Goal: Task Accomplishment & Management: Manage account settings

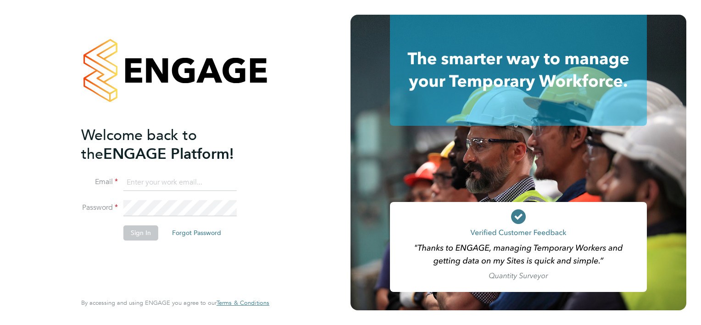
type input "ryan.scott@torus.co.uk"
click at [126, 246] on li "Sign In Forgot Password" at bounding box center [170, 237] width 179 height 24
click at [139, 229] on button "Sign In" at bounding box center [140, 232] width 35 height 15
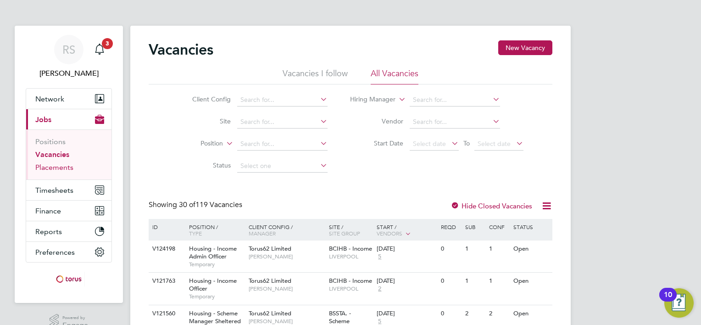
click at [59, 163] on link "Placements" at bounding box center [54, 167] width 38 height 9
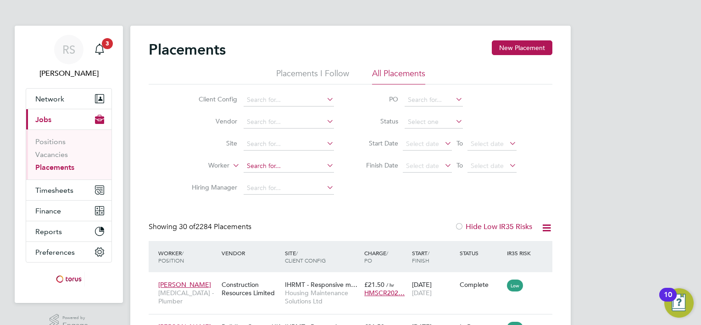
click at [257, 161] on input at bounding box center [289, 166] width 90 height 13
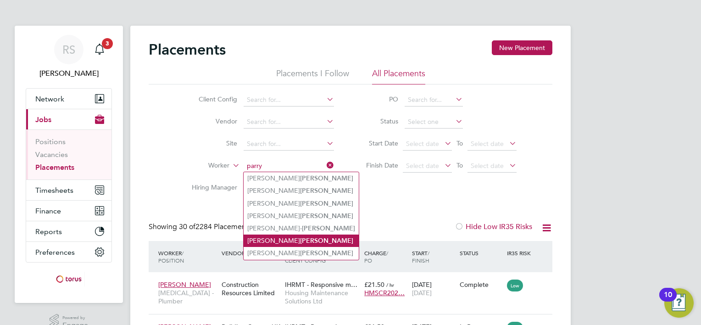
click at [300, 240] on b "Parry" at bounding box center [326, 241] width 53 height 8
type input "Philip Parry"
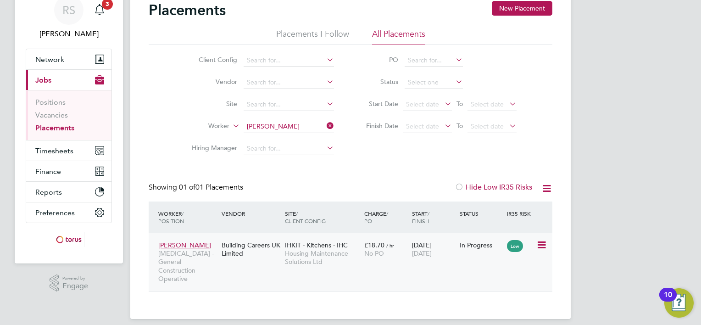
click at [255, 241] on div "Building Careers UK Limited" at bounding box center [250, 249] width 63 height 26
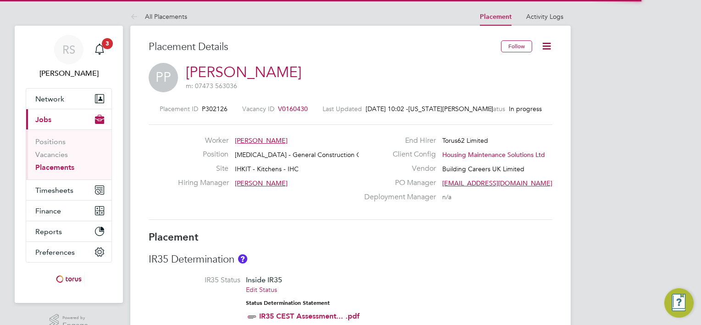
click at [542, 45] on icon at bounding box center [546, 45] width 11 height 11
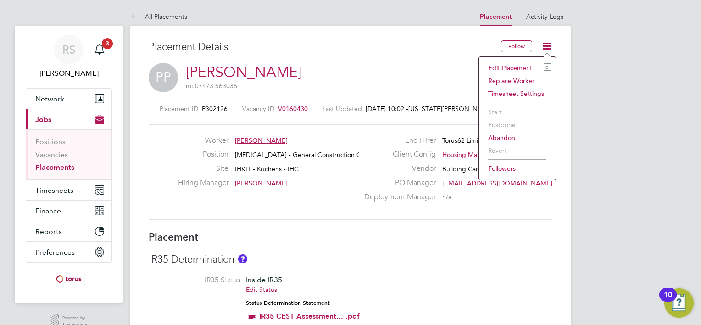
click at [514, 67] on li "Edit Placement e" at bounding box center [517, 67] width 67 height 13
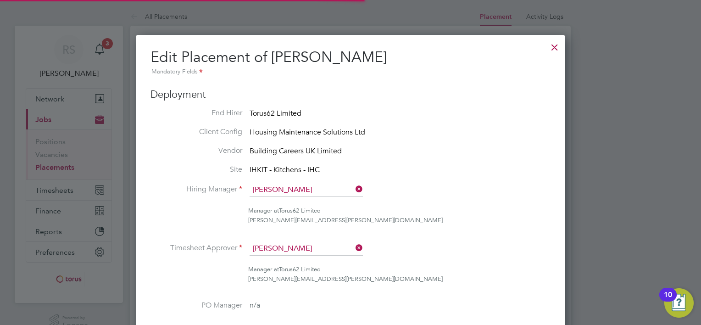
scroll to position [4, 5]
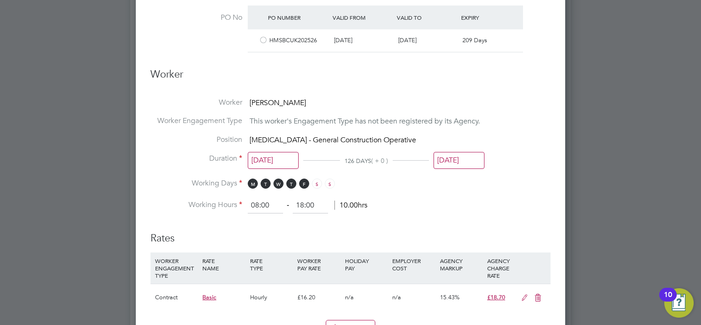
click at [259, 39] on div at bounding box center [263, 41] width 9 height 7
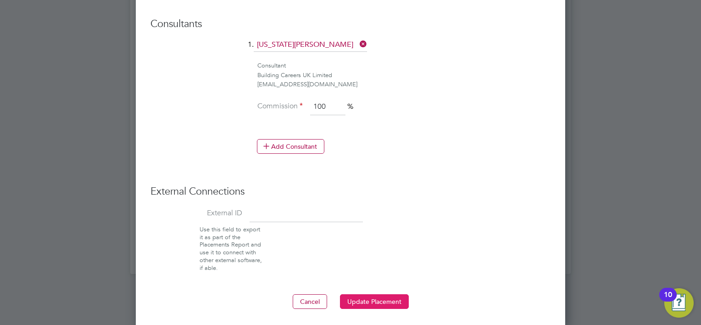
click at [352, 294] on button "Update Placement" at bounding box center [374, 301] width 69 height 15
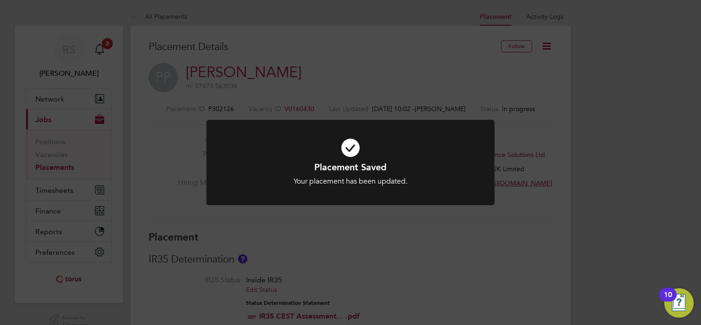
click at [77, 160] on div "Placement Saved Your placement has been updated. Cancel Okay" at bounding box center [350, 162] width 701 height 325
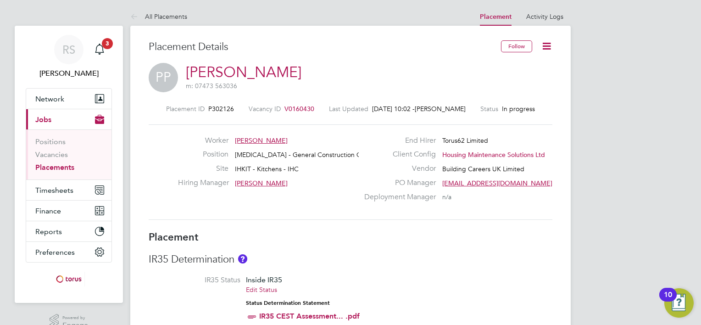
click at [64, 167] on link "Placements" at bounding box center [54, 167] width 39 height 9
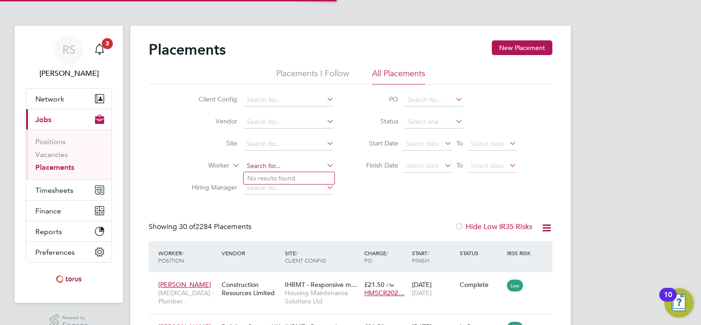
click at [286, 166] on input at bounding box center [289, 166] width 90 height 13
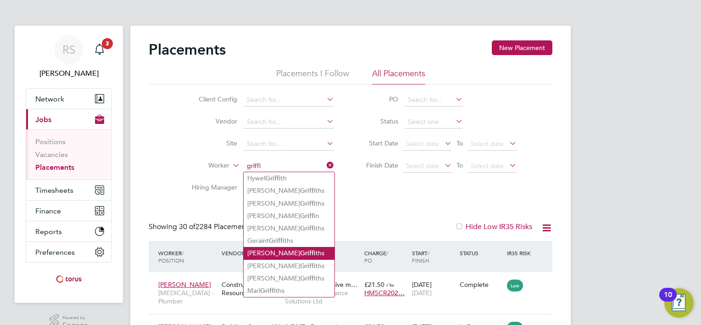
click at [285, 253] on li "Ryan Griffi ths" at bounding box center [289, 253] width 91 height 12
type input "[PERSON_NAME]"
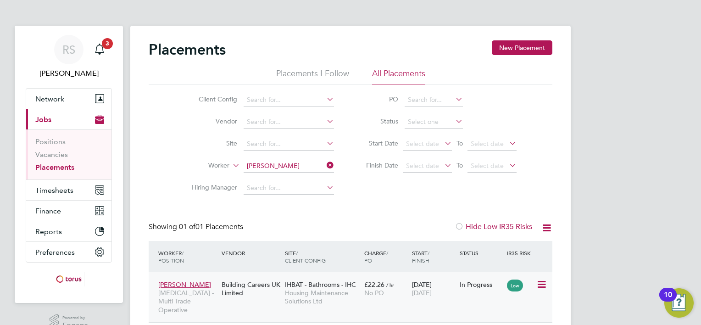
click at [329, 291] on span "Housing Maintenance Solutions Ltd" at bounding box center [322, 297] width 75 height 17
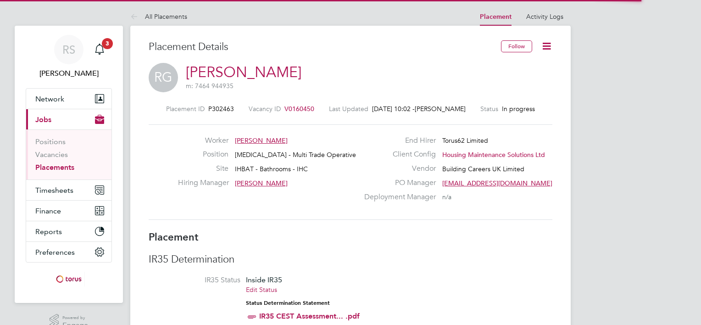
click at [550, 44] on icon at bounding box center [546, 45] width 11 height 11
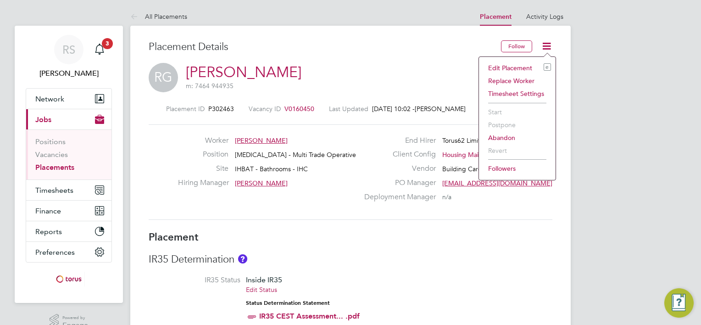
click at [521, 69] on li "Edit Placement e" at bounding box center [517, 67] width 67 height 13
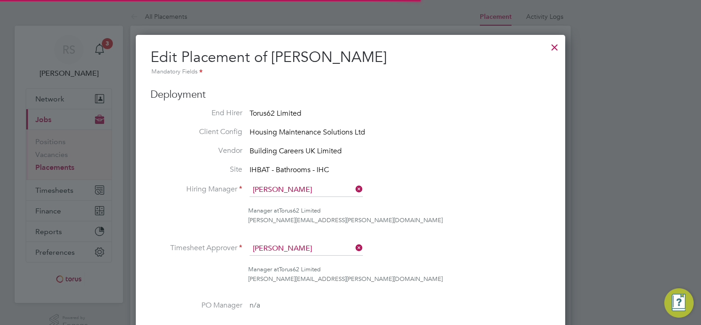
scroll to position [5, 5]
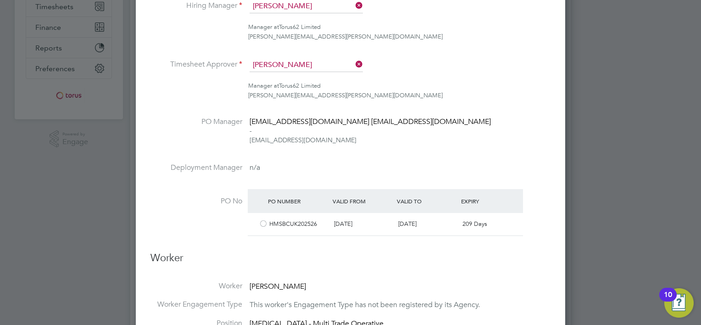
click at [262, 223] on div at bounding box center [263, 224] width 9 height 7
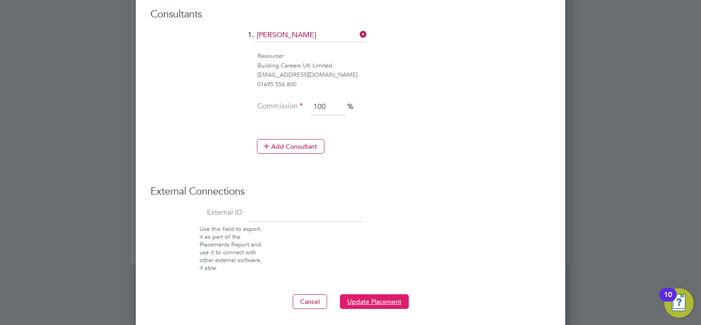
click at [352, 294] on button "Update Placement" at bounding box center [374, 301] width 69 height 15
